Goal: Task Accomplishment & Management: Complete application form

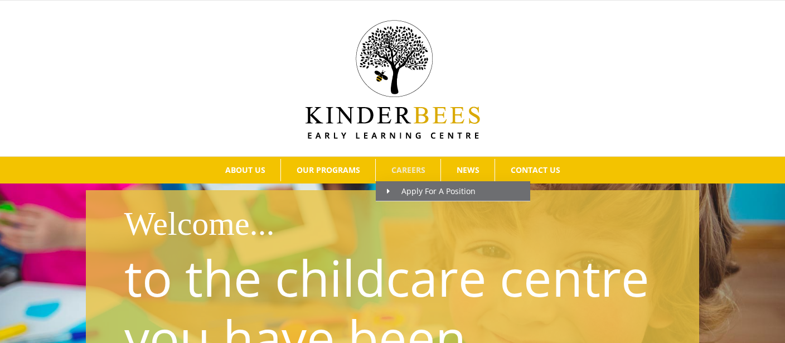
click at [411, 166] on span "CAREERS" at bounding box center [409, 170] width 34 height 8
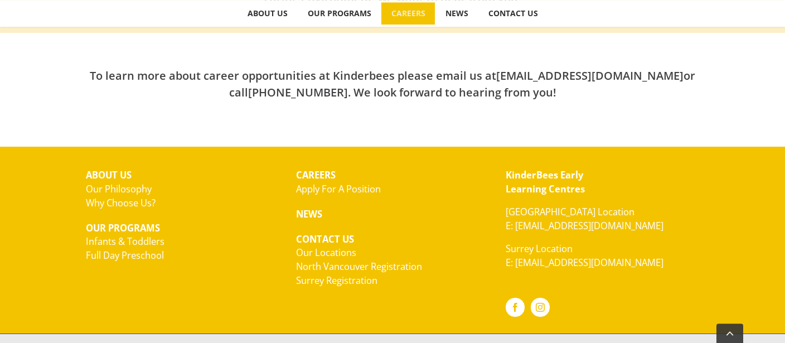
scroll to position [450, 0]
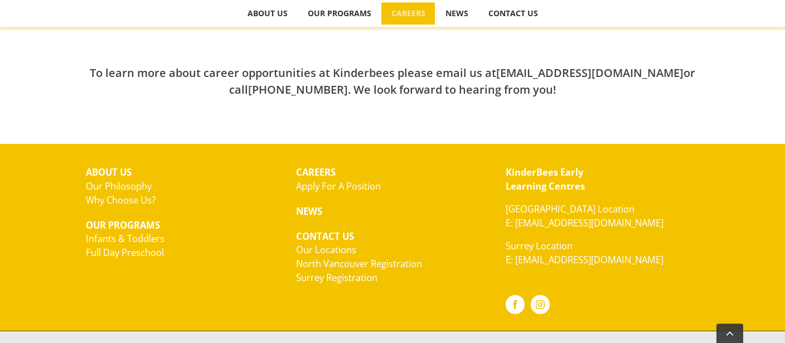
click at [316, 185] on link "Apply For A Position" at bounding box center [338, 186] width 85 height 13
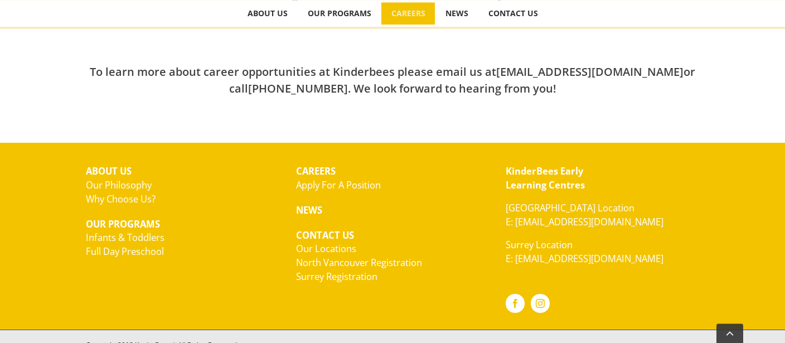
scroll to position [451, 0]
